Goal: Information Seeking & Learning: Understand process/instructions

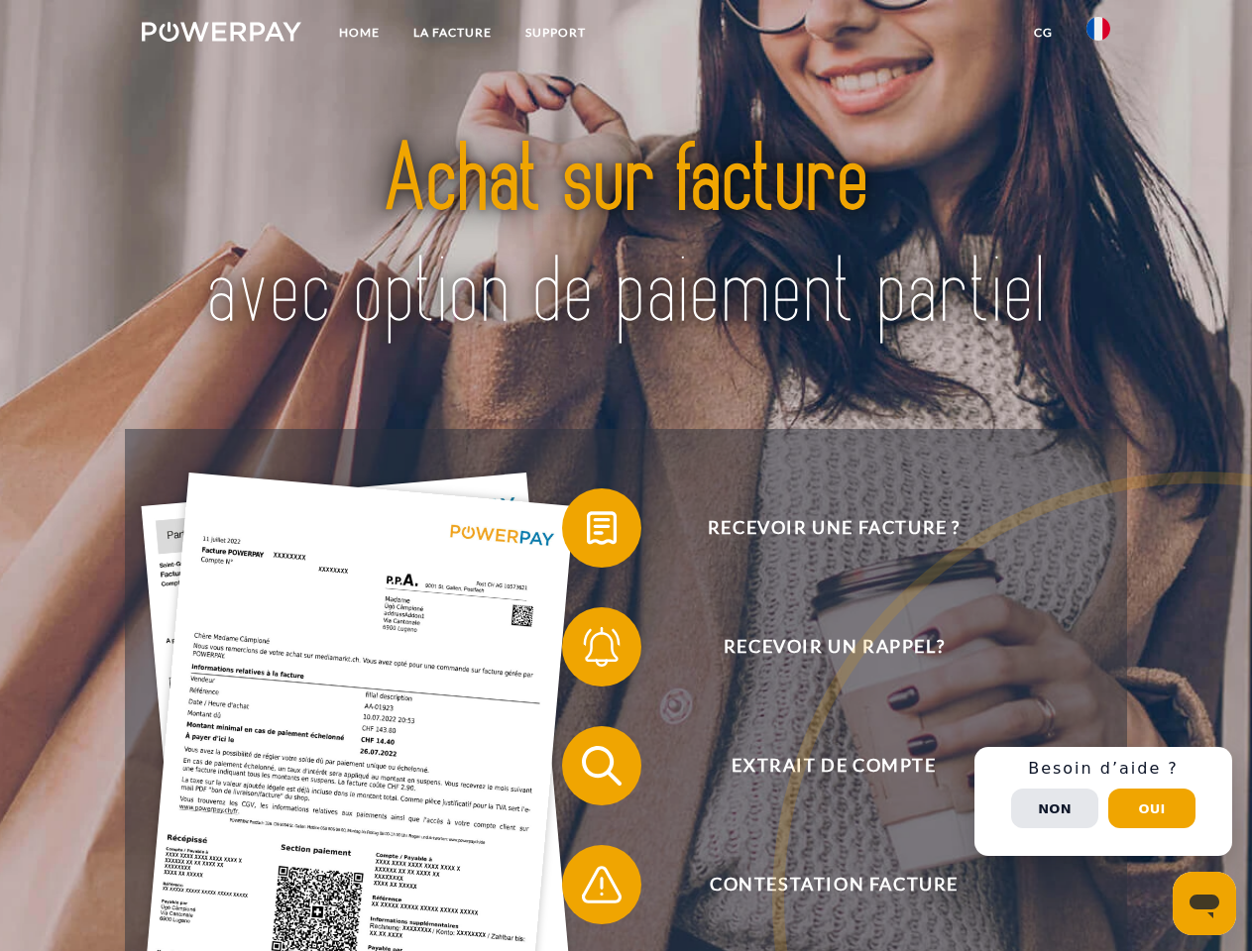
click at [221, 35] on img at bounding box center [222, 32] width 160 height 20
click at [1098, 35] on img at bounding box center [1098, 29] width 24 height 24
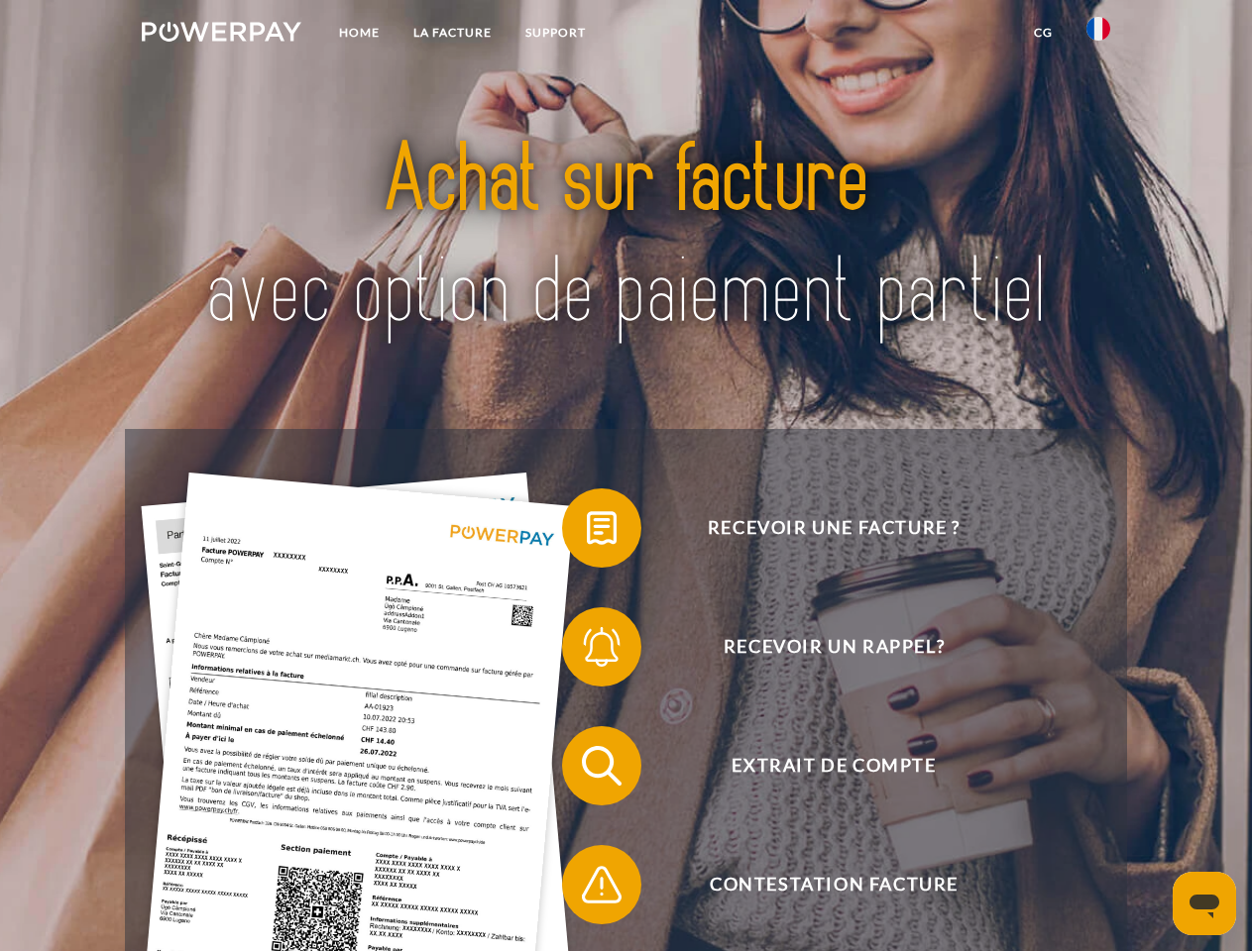
click at [1043, 33] on link "CG" at bounding box center [1043, 33] width 53 height 36
click at [587, 532] on span at bounding box center [571, 528] width 99 height 99
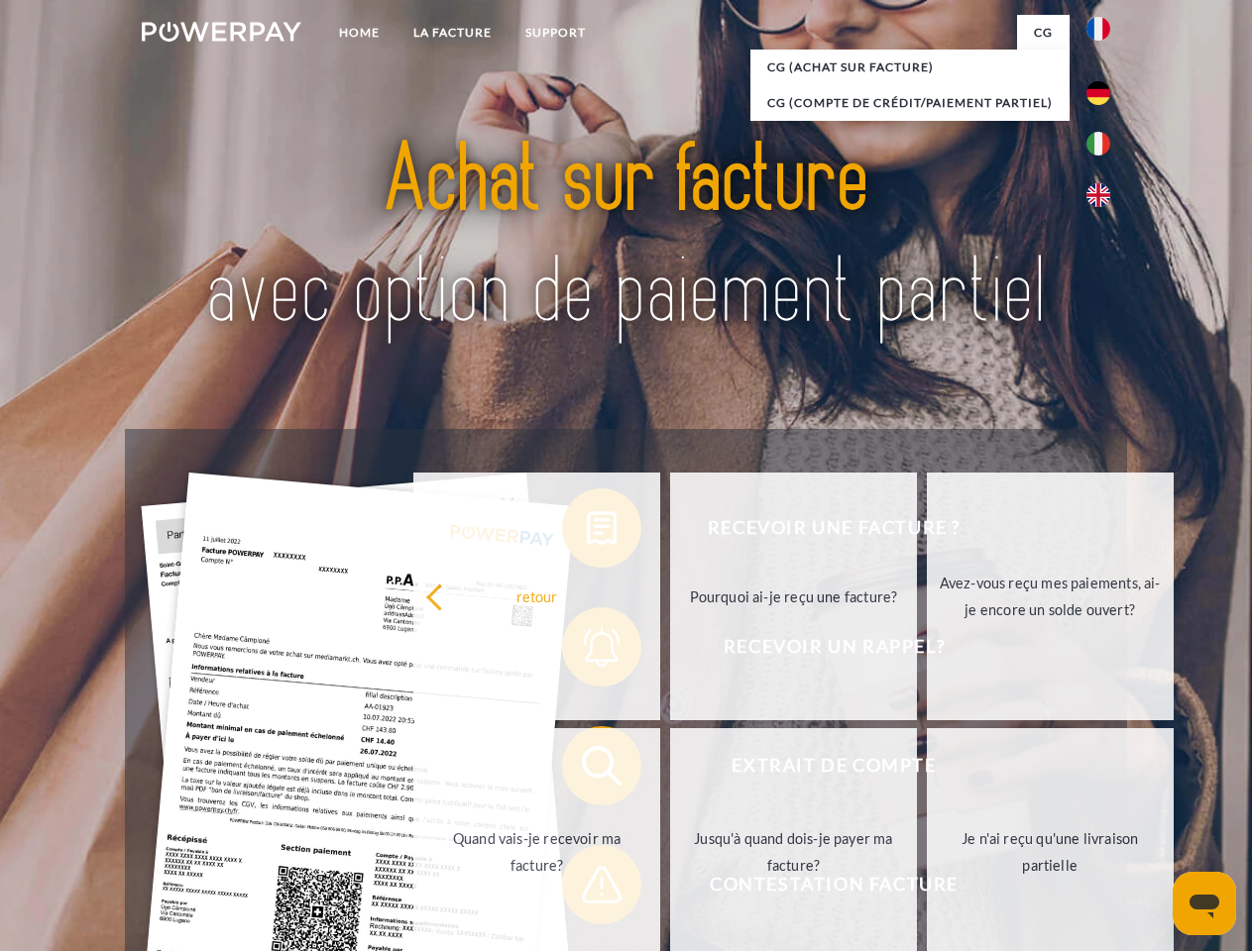
click at [587, 651] on div "Recevoir une facture ? Recevoir un rappel? Extrait de compte retour" at bounding box center [625, 825] width 1001 height 793
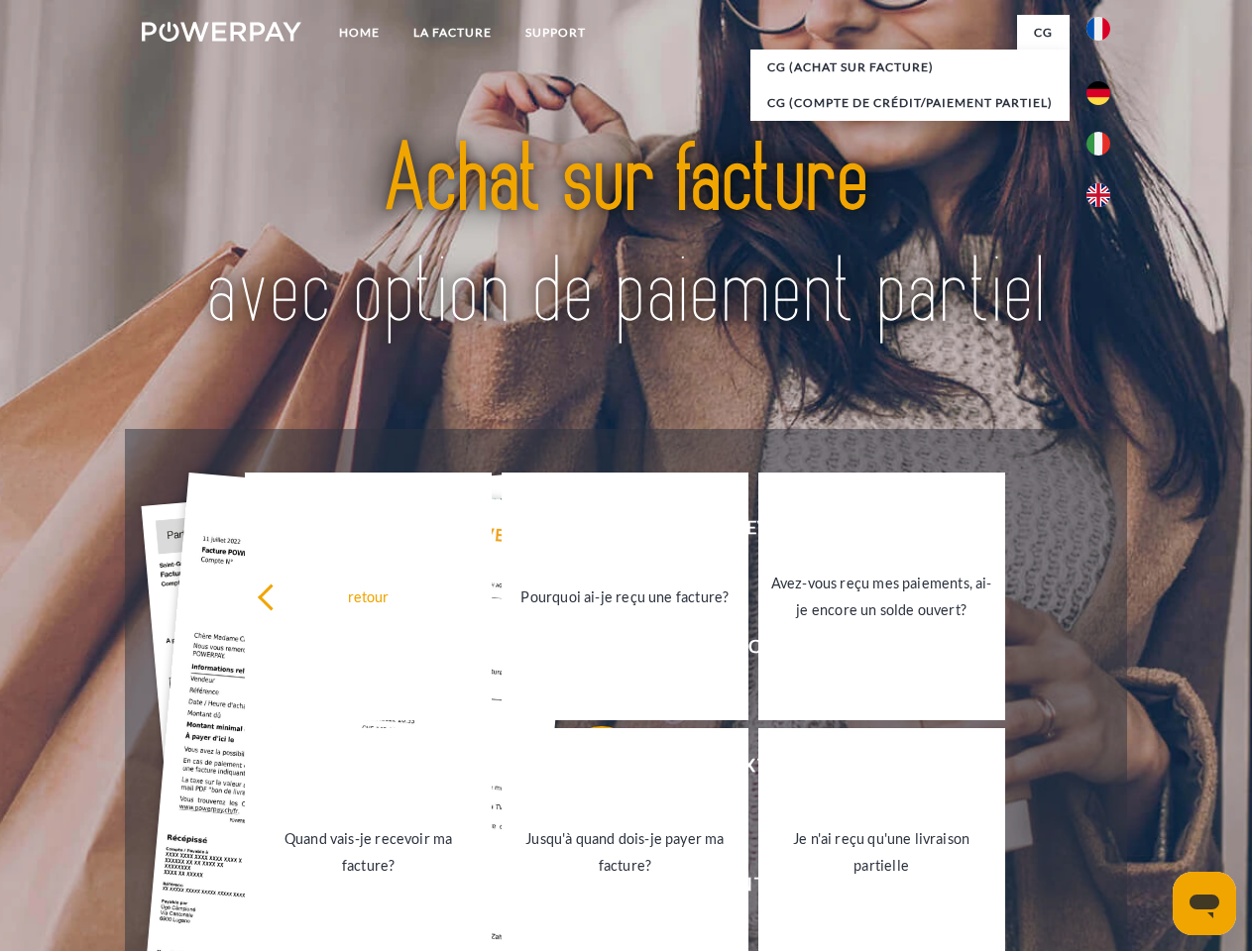
click at [587, 770] on link "Jusqu'à quand dois-je payer ma facture?" at bounding box center [624, 852] width 247 height 248
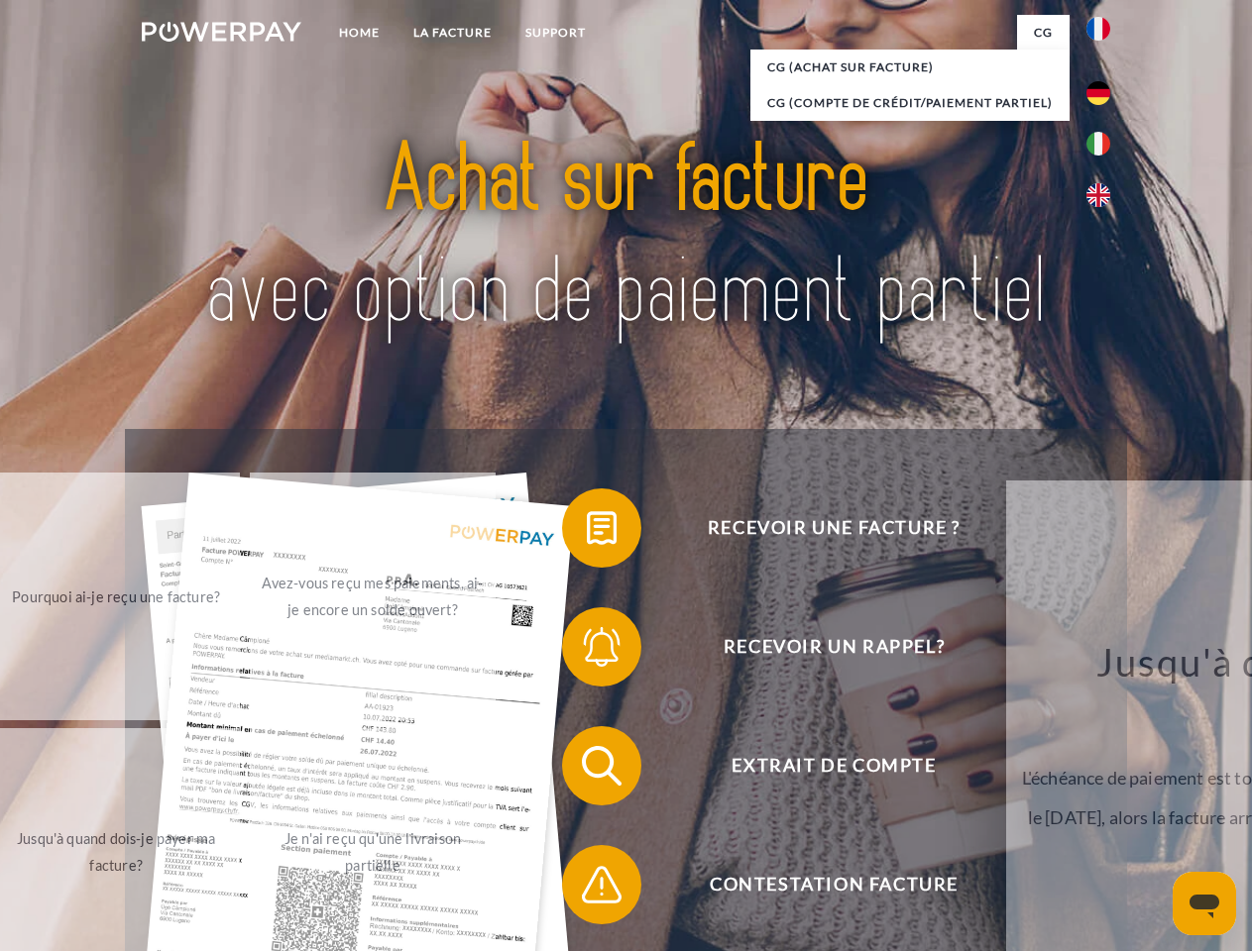
click at [587, 889] on span at bounding box center [571, 884] width 99 height 99
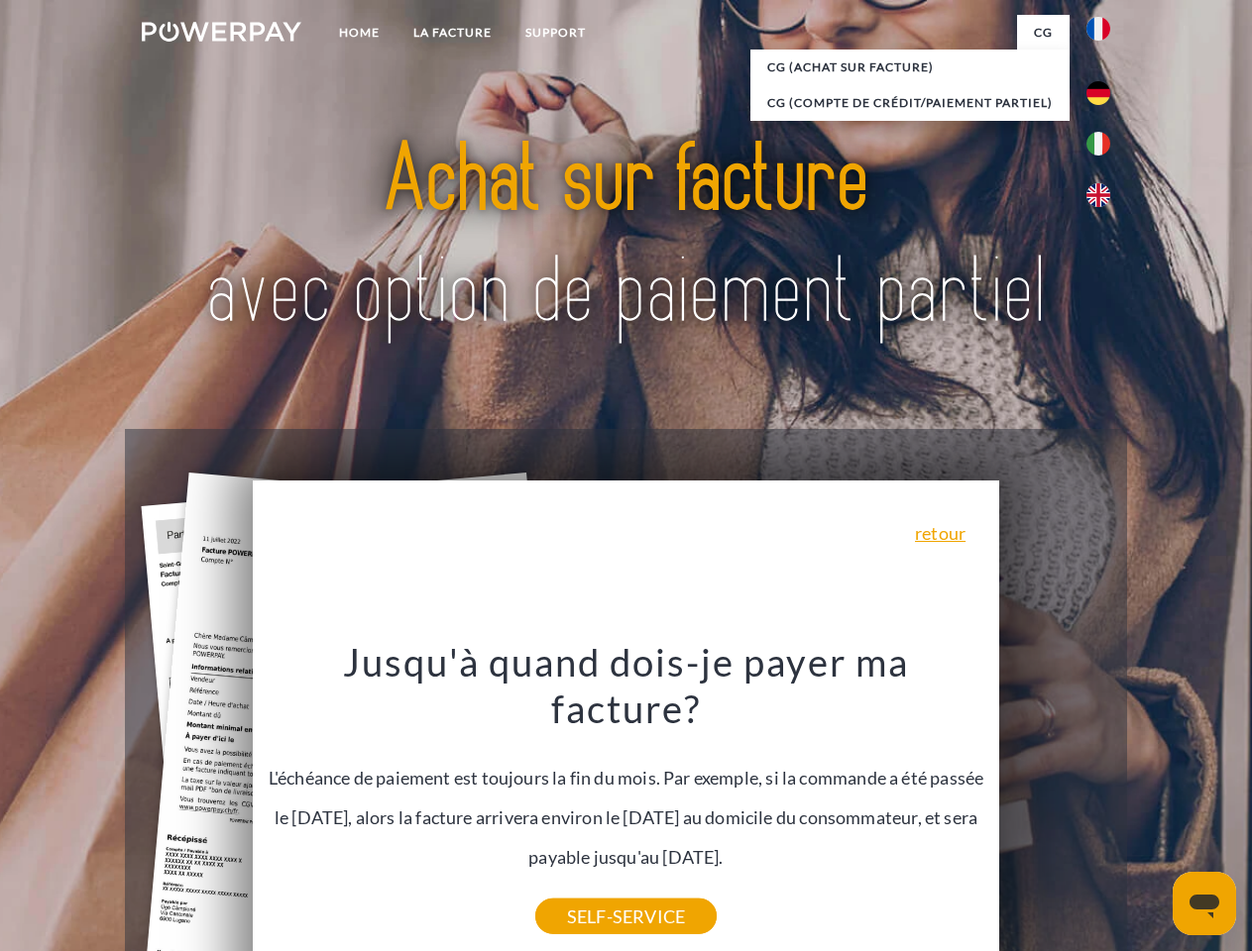
click at [1103, 802] on div "Recevoir une facture ? Recevoir un rappel? Extrait de compte retour" at bounding box center [625, 825] width 1001 height 793
click at [1054, 806] on span "Extrait de compte" at bounding box center [834, 765] width 486 height 79
click at [1152, 809] on header "Home LA FACTURE Support" at bounding box center [626, 684] width 1252 height 1369
